Goal: Find specific page/section: Find specific page/section

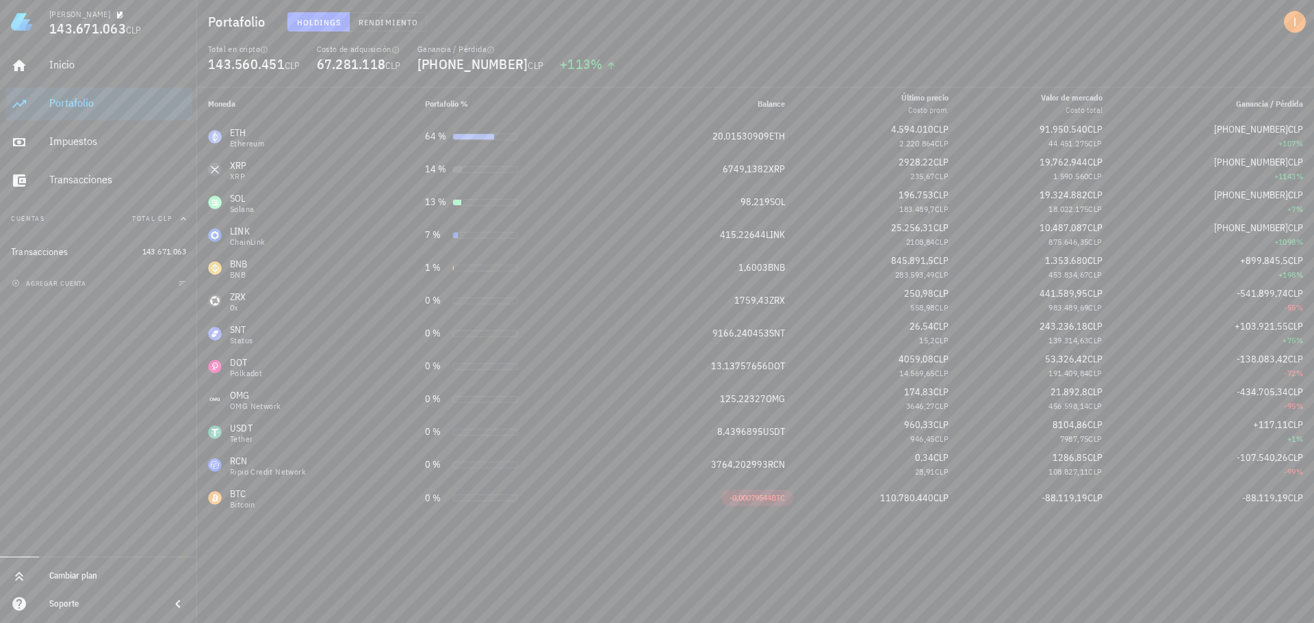
click at [402, 5] on div "Holdings Rendimiento" at bounding box center [570, 22] width 582 height 36
click at [393, 18] on span "Rendimiento" at bounding box center [388, 22] width 60 height 10
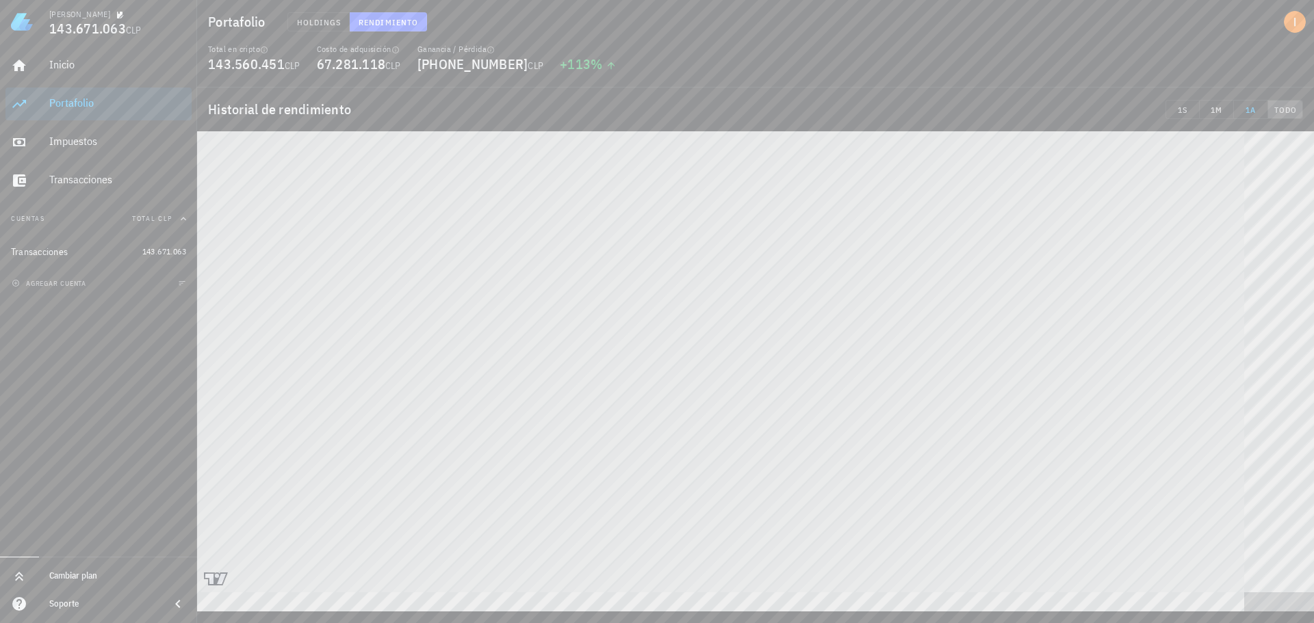
click at [1283, 108] on span "TODO" at bounding box center [1285, 110] width 23 height 10
click at [317, 22] on span "Holdings" at bounding box center [318, 22] width 45 height 10
